Goal: Check status: Check status

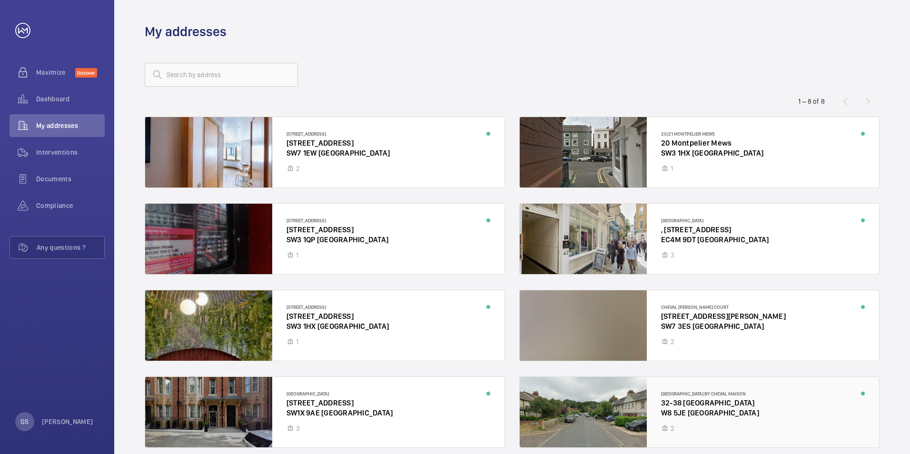
click at [691, 412] on div at bounding box center [699, 412] width 359 height 70
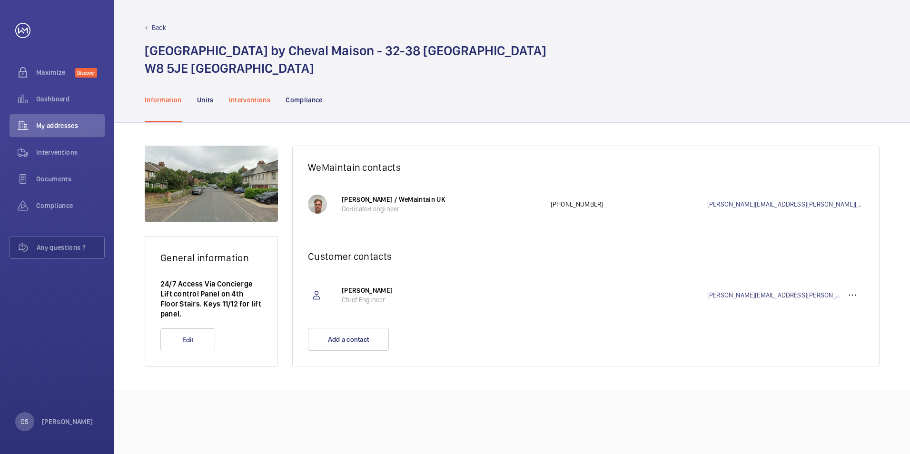
click at [250, 102] on p "Interventions" at bounding box center [250, 100] width 42 height 10
